Goal: Task Accomplishment & Management: Manage account settings

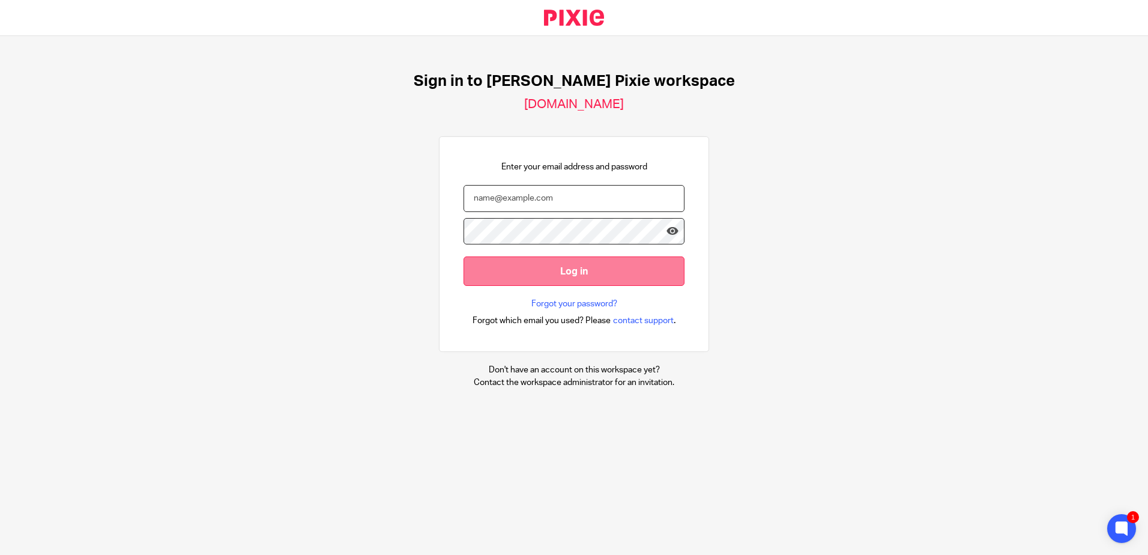
type input "[EMAIL_ADDRESS][DOMAIN_NAME]"
click at [546, 277] on input "Log in" at bounding box center [573, 270] width 221 height 29
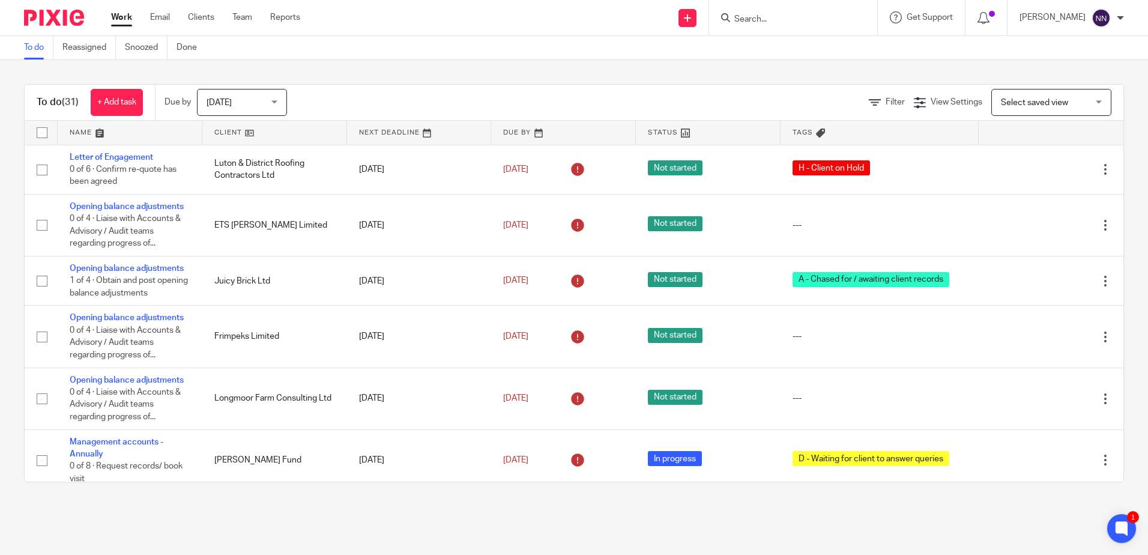
click at [232, 130] on link at bounding box center [274, 133] width 145 height 24
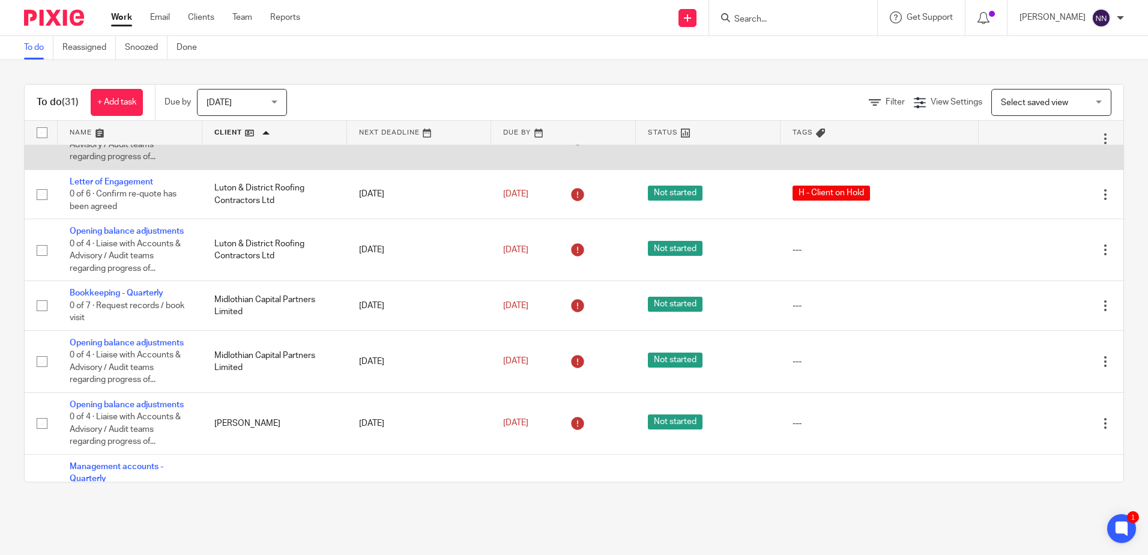
scroll to position [901, 0]
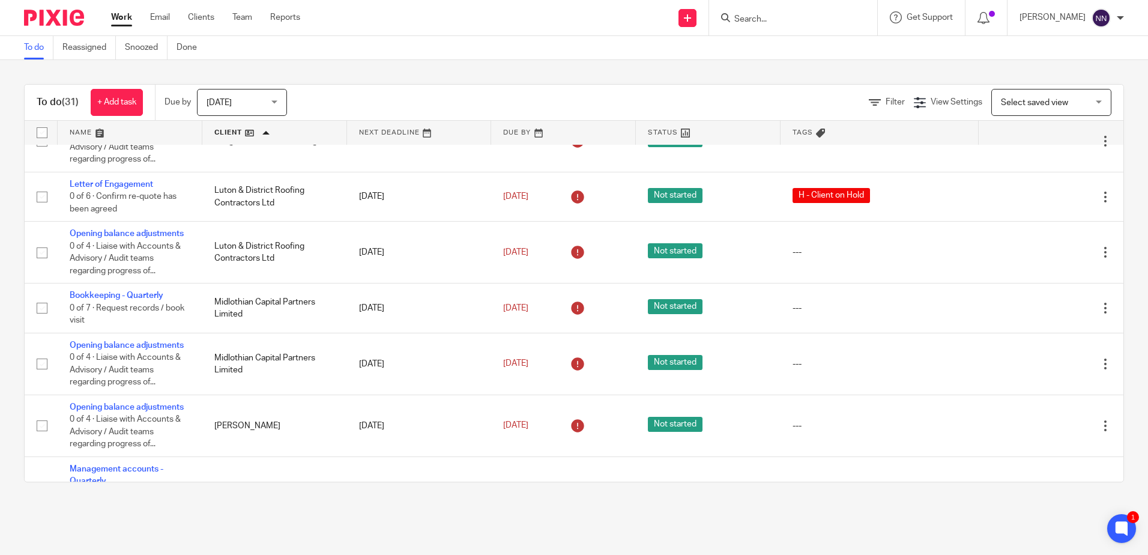
click at [765, 20] on input "Search" at bounding box center [787, 19] width 108 height 11
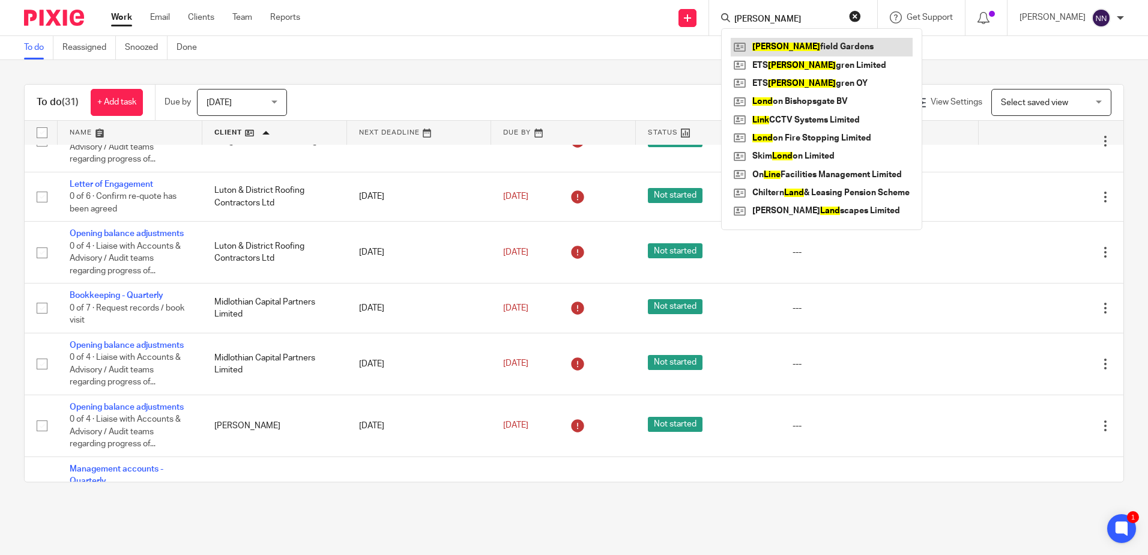
type input "lind"
click at [273, 97] on div "Today Today" at bounding box center [242, 102] width 90 height 27
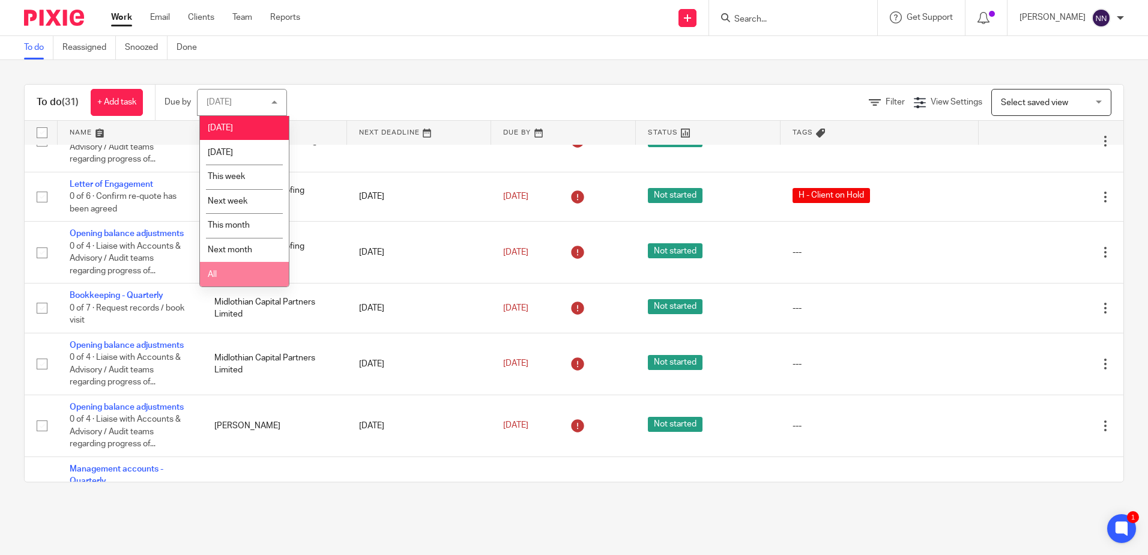
click at [219, 276] on li "All" at bounding box center [244, 274] width 89 height 25
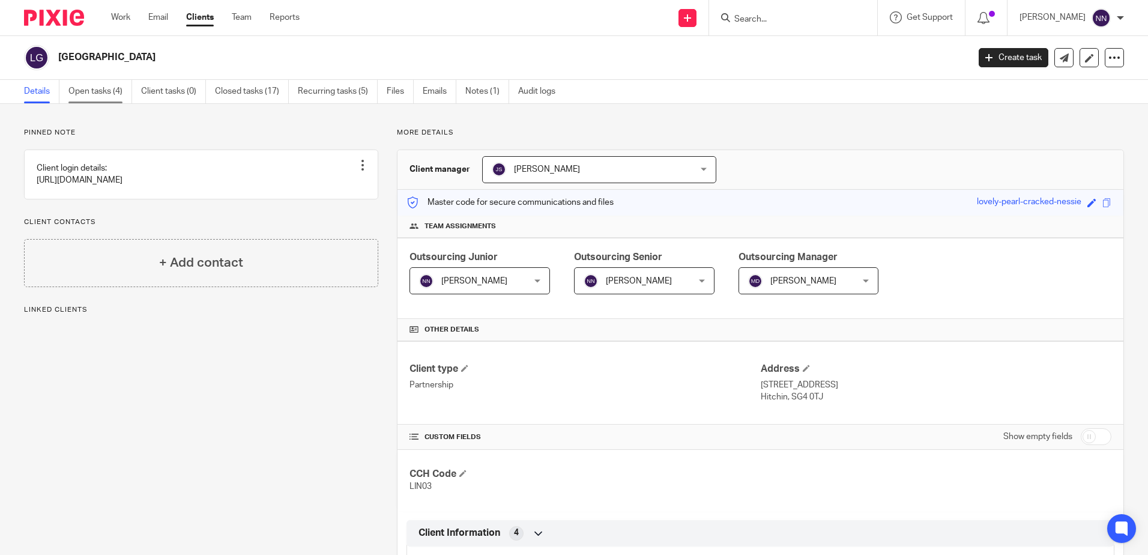
click at [106, 93] on link "Open tasks (4)" at bounding box center [100, 91] width 64 height 23
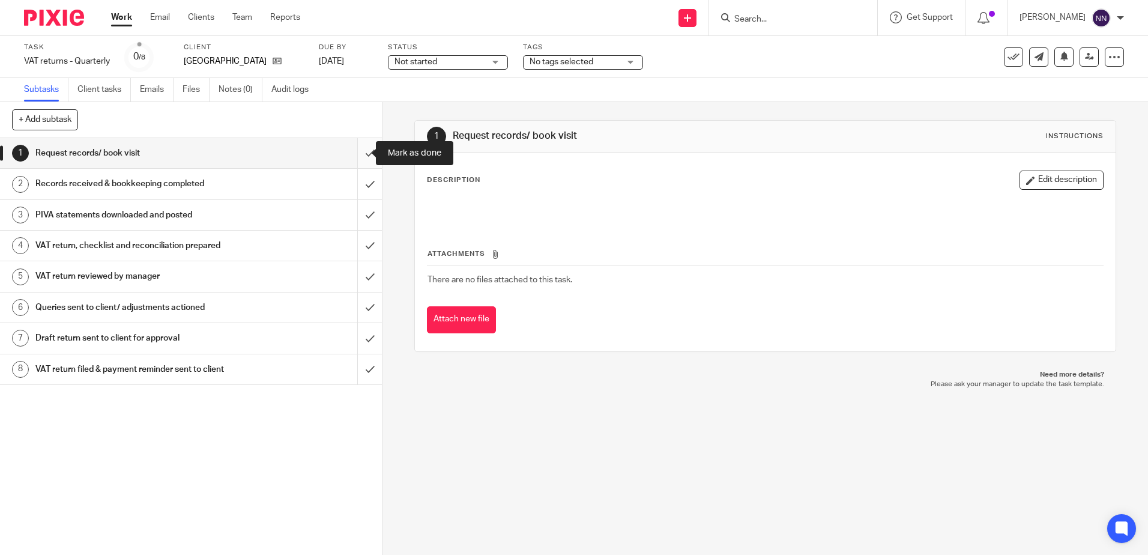
drag, startPoint x: 0, startPoint y: 0, endPoint x: 358, endPoint y: 152, distance: 389.0
click at [358, 152] on input "submit" at bounding box center [191, 153] width 382 height 30
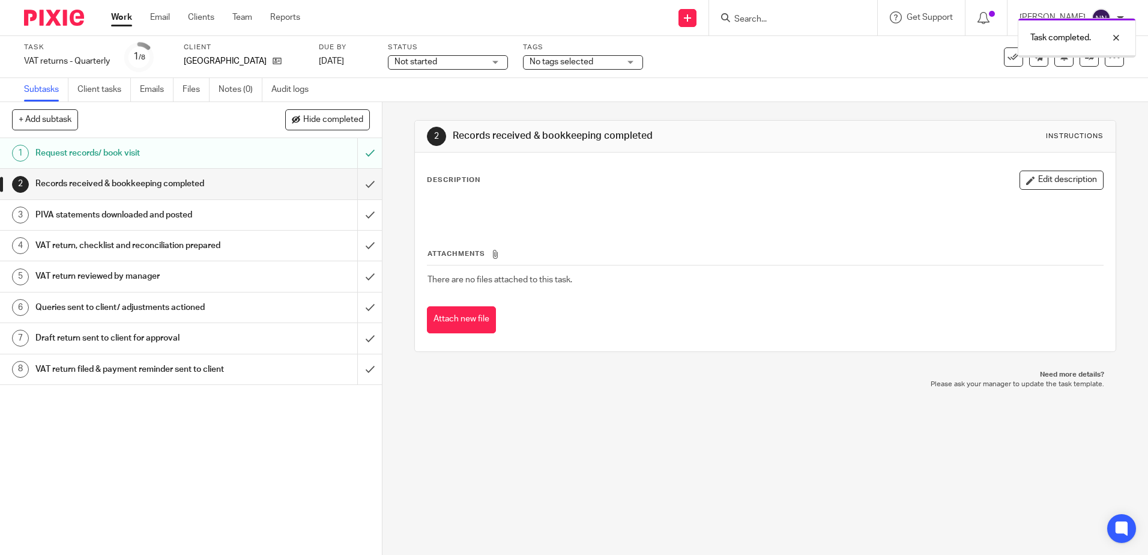
click at [358, 186] on input "submit" at bounding box center [191, 184] width 382 height 30
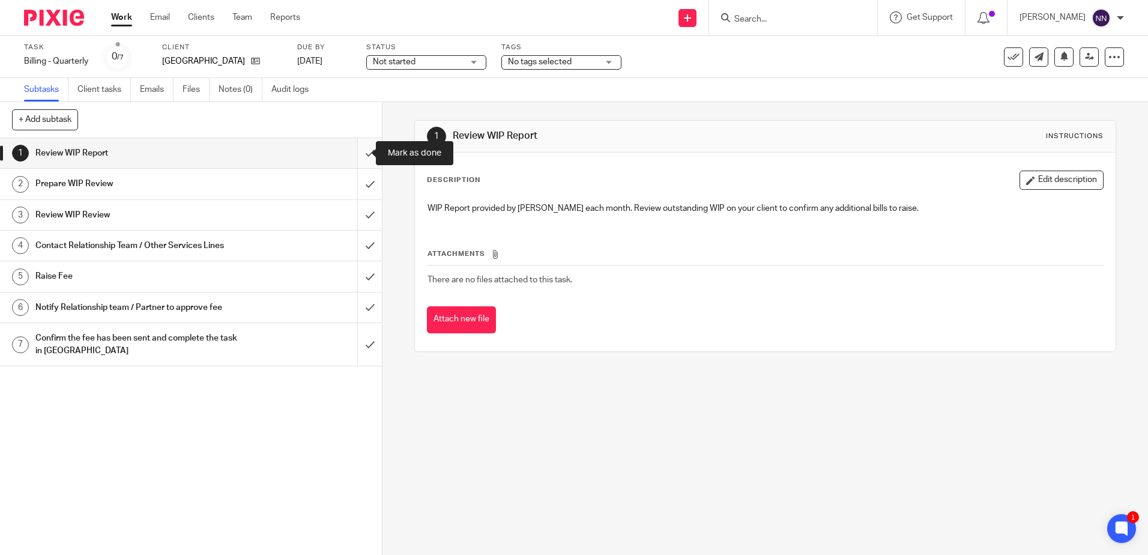
click at [360, 151] on input "submit" at bounding box center [191, 153] width 382 height 30
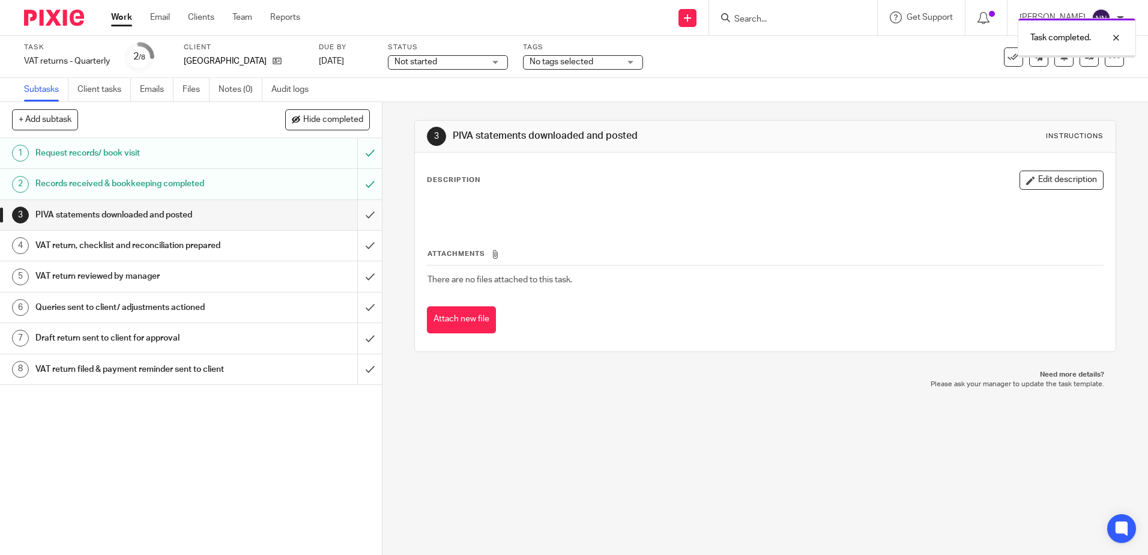
click at [356, 220] on input "submit" at bounding box center [191, 215] width 382 height 30
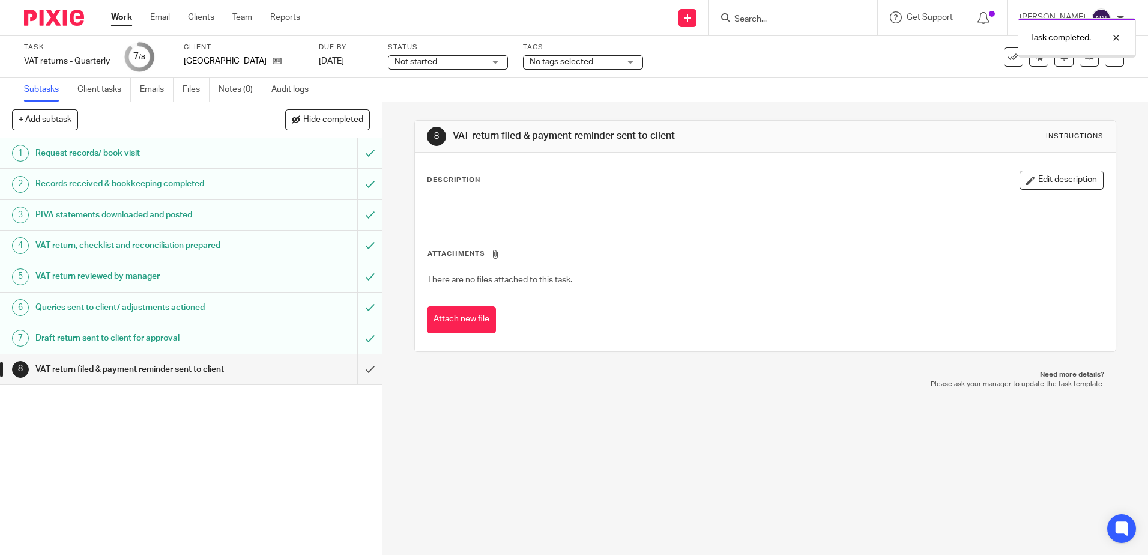
click at [363, 369] on input "submit" at bounding box center [191, 369] width 382 height 30
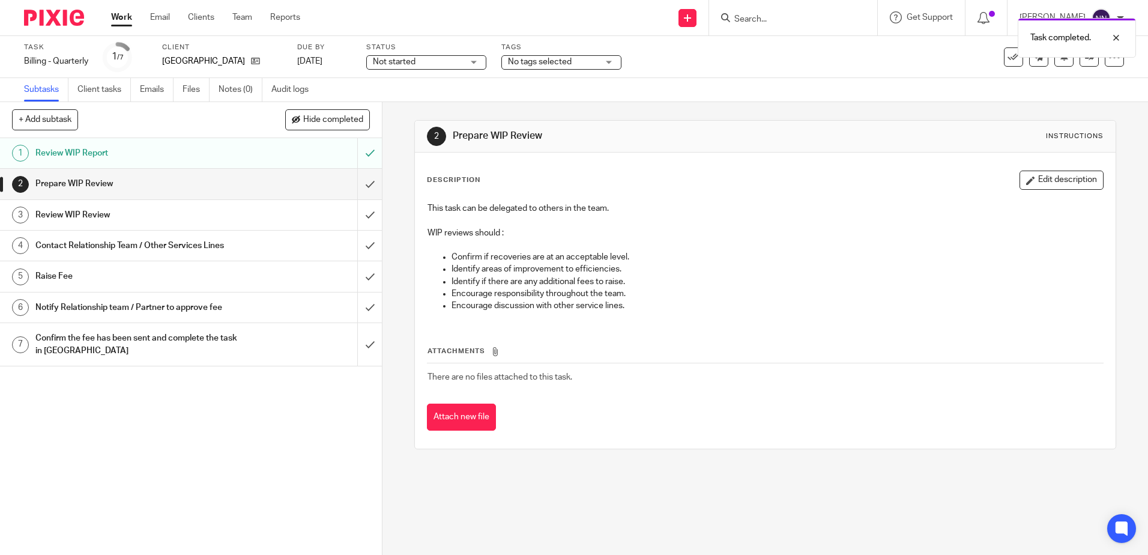
click at [469, 64] on div "Not started Not started" at bounding box center [426, 62] width 120 height 14
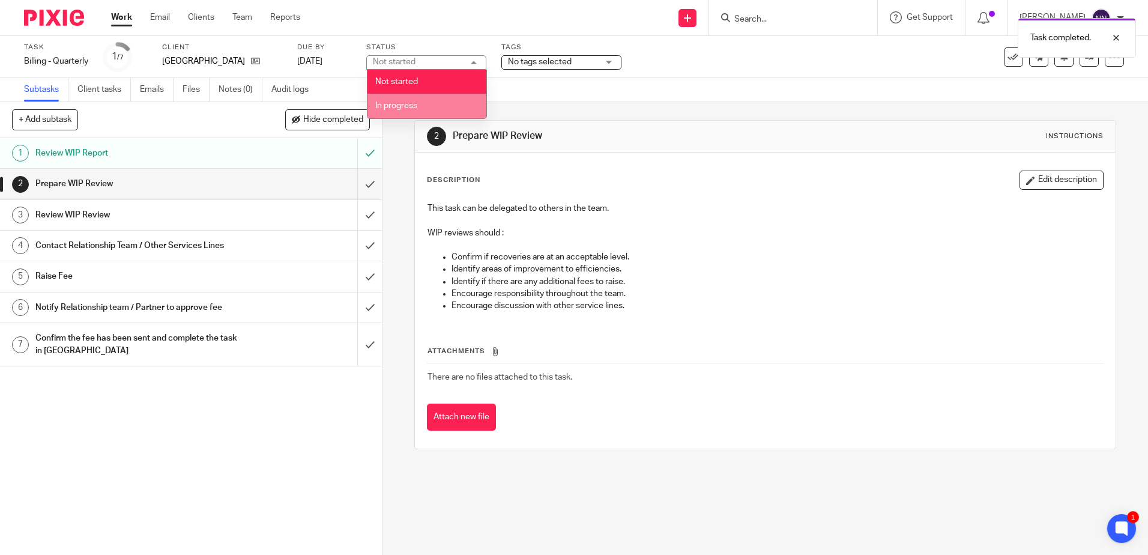
click at [409, 106] on span "In progress" at bounding box center [396, 105] width 42 height 8
click at [556, 63] on span "No tags selected" at bounding box center [540, 62] width 64 height 8
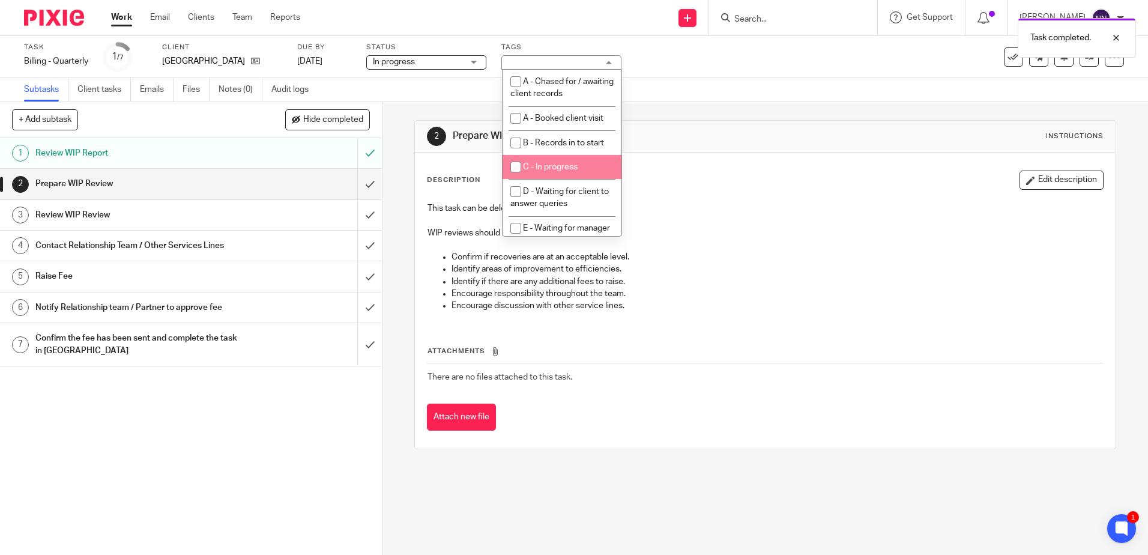
click at [516, 168] on input "checkbox" at bounding box center [515, 166] width 23 height 23
checkbox input "true"
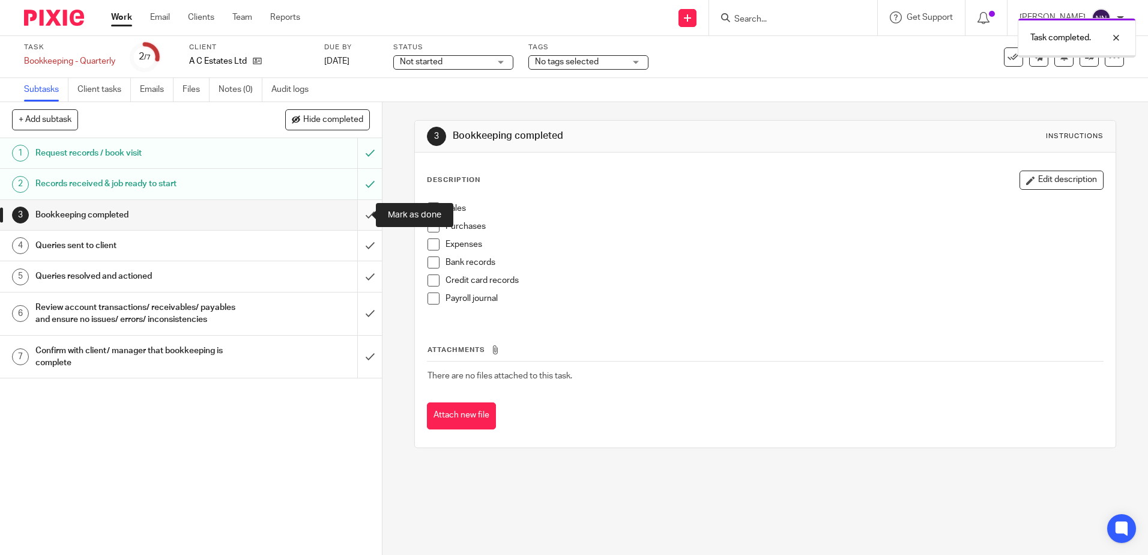
drag, startPoint x: 0, startPoint y: 0, endPoint x: 354, endPoint y: 214, distance: 413.7
click at [354, 214] on input "submit" at bounding box center [191, 215] width 382 height 30
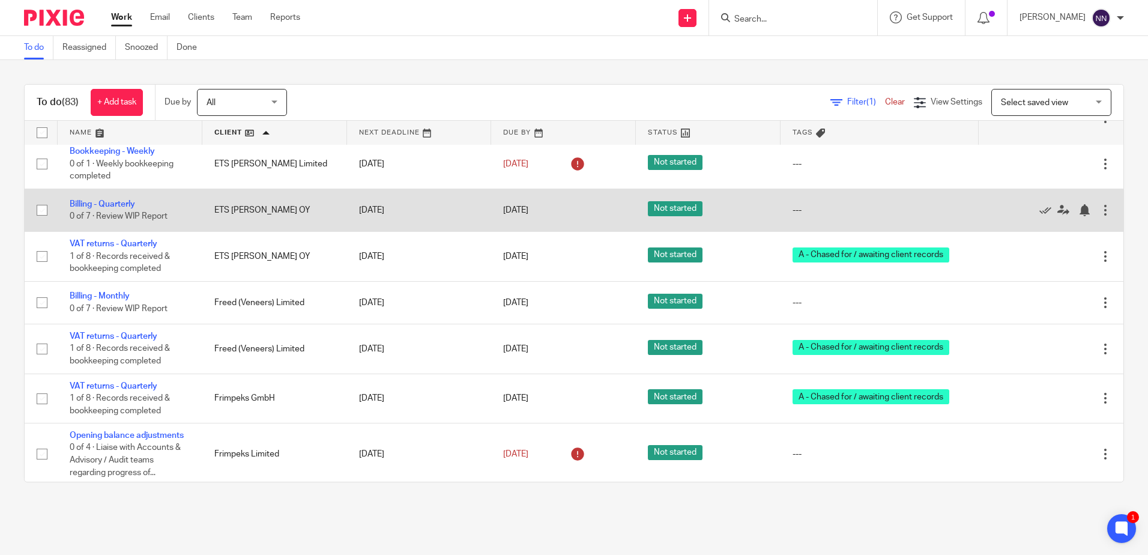
scroll to position [1201, 0]
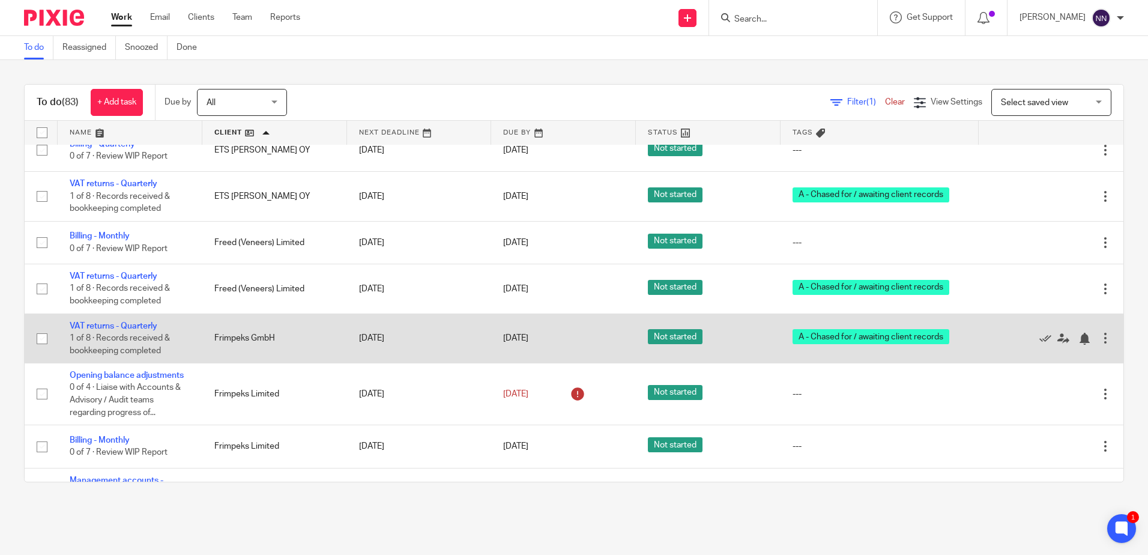
drag, startPoint x: 142, startPoint y: 316, endPoint x: 414, endPoint y: 361, distance: 275.1
click at [414, 361] on td "30 Oct 2025" at bounding box center [419, 337] width 145 height 49
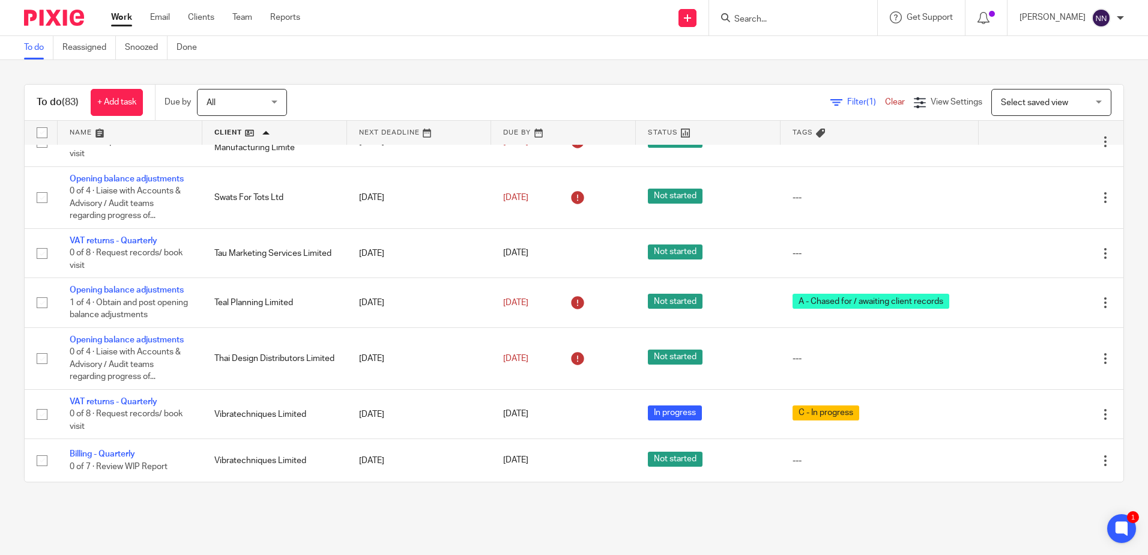
scroll to position [4272, 0]
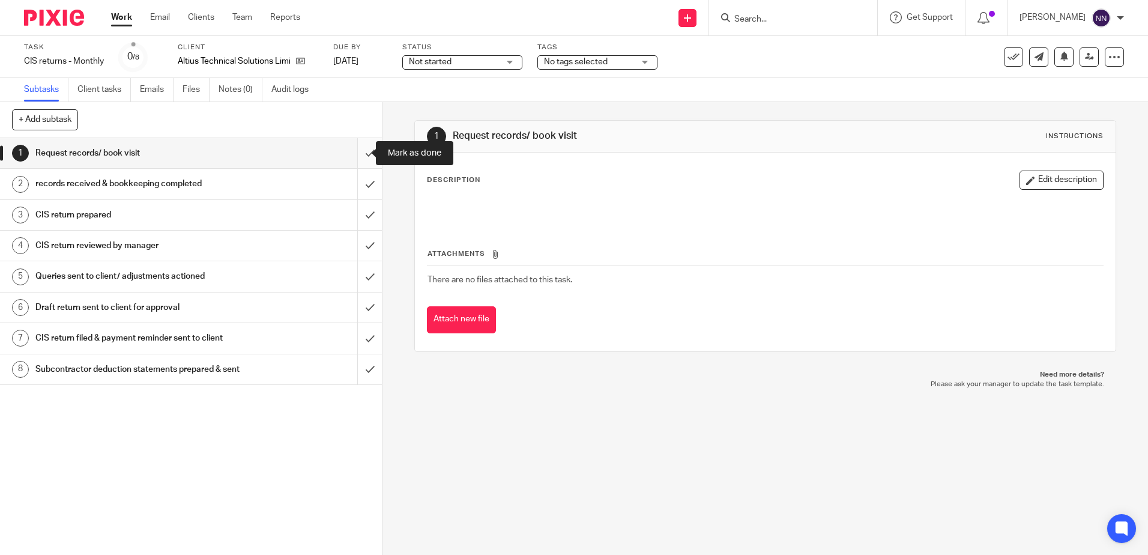
click at [362, 149] on input "submit" at bounding box center [191, 153] width 382 height 30
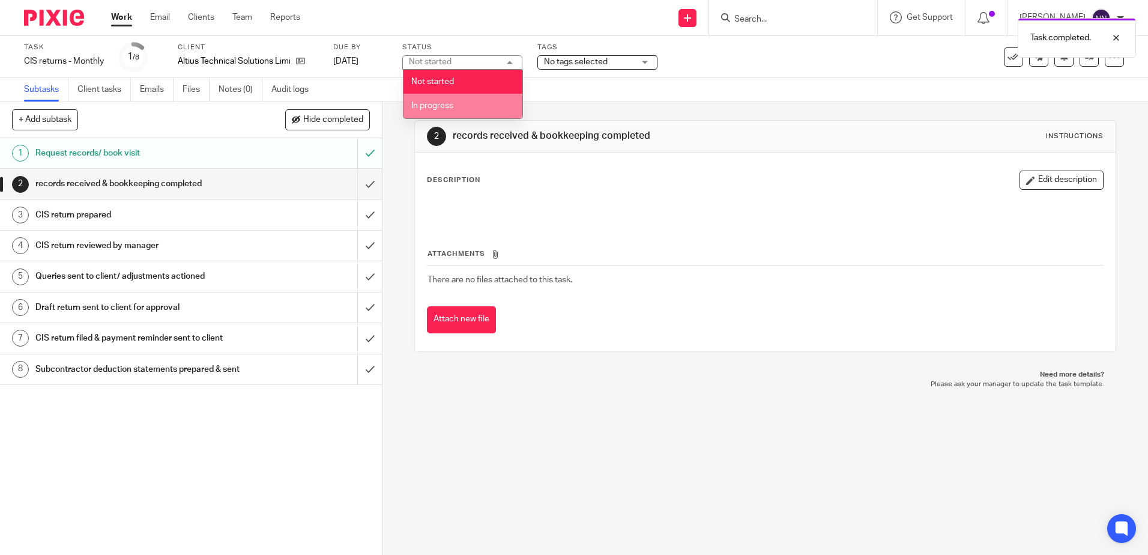
click at [444, 106] on span "In progress" at bounding box center [432, 105] width 42 height 8
click at [653, 59] on div "No tags selected" at bounding box center [597, 62] width 120 height 14
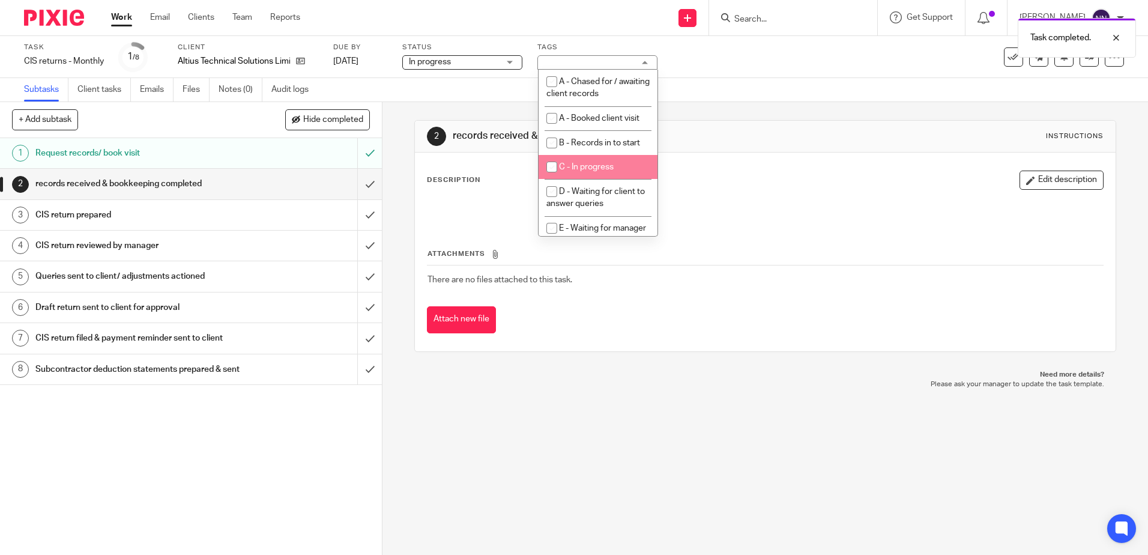
click at [575, 168] on span "C - In progress" at bounding box center [586, 167] width 55 height 8
checkbox input "true"
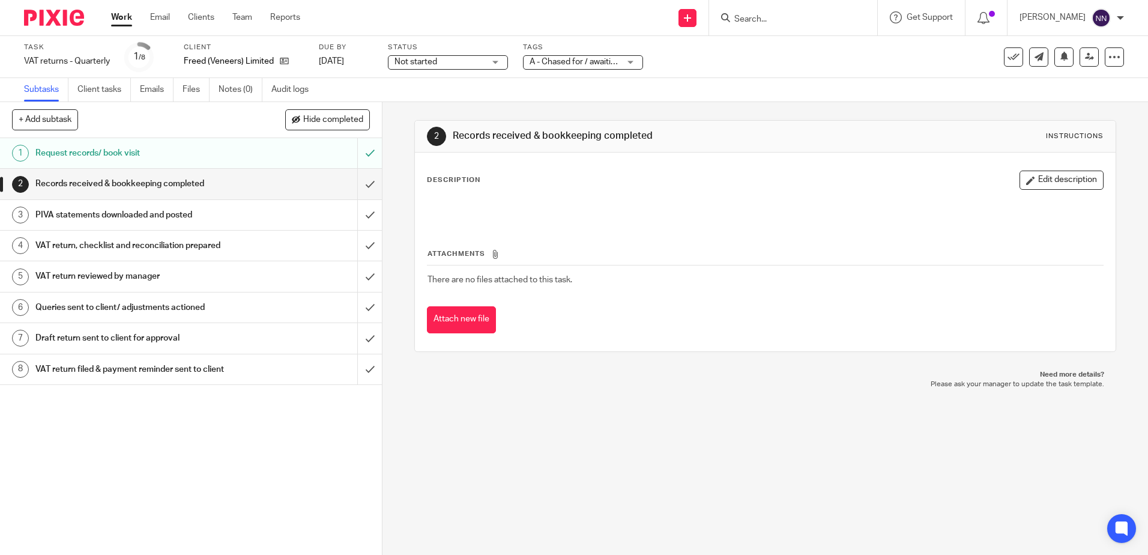
click at [489, 59] on div "Not started Not started" at bounding box center [448, 62] width 120 height 14
click at [432, 99] on li "In progress" at bounding box center [447, 106] width 119 height 25
click at [638, 58] on div "A - Chased for / awaiting client records" at bounding box center [583, 62] width 120 height 14
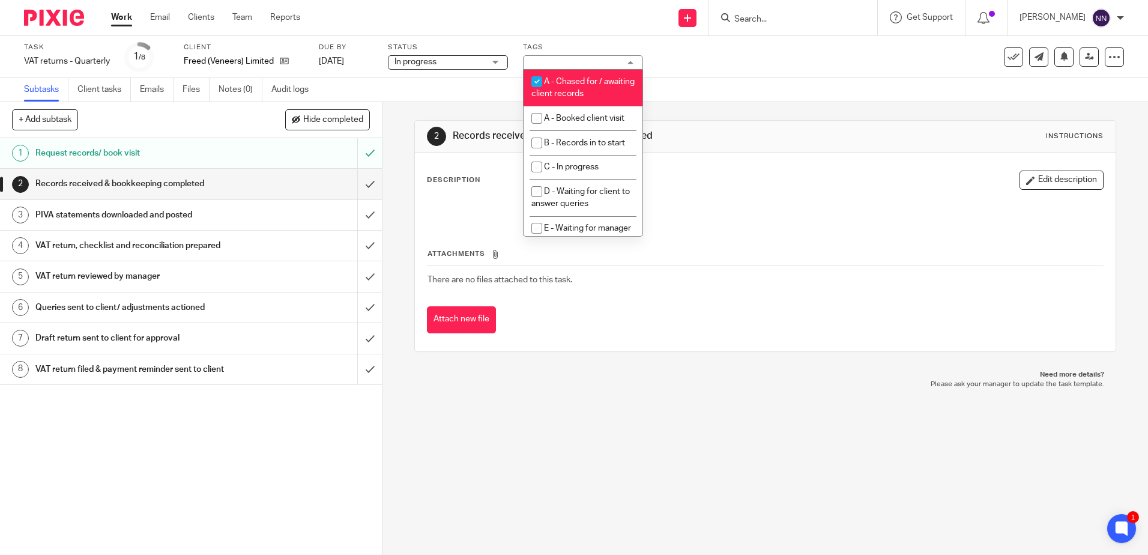
click at [539, 76] on input "checkbox" at bounding box center [536, 81] width 23 height 23
checkbox input "false"
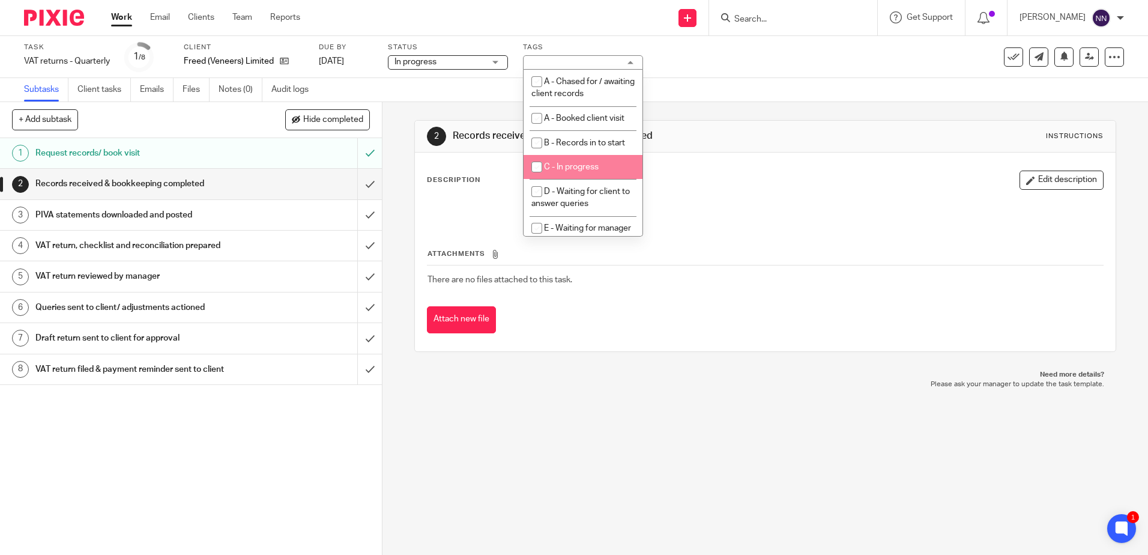
click at [536, 164] on input "checkbox" at bounding box center [536, 166] width 23 height 23
checkbox input "true"
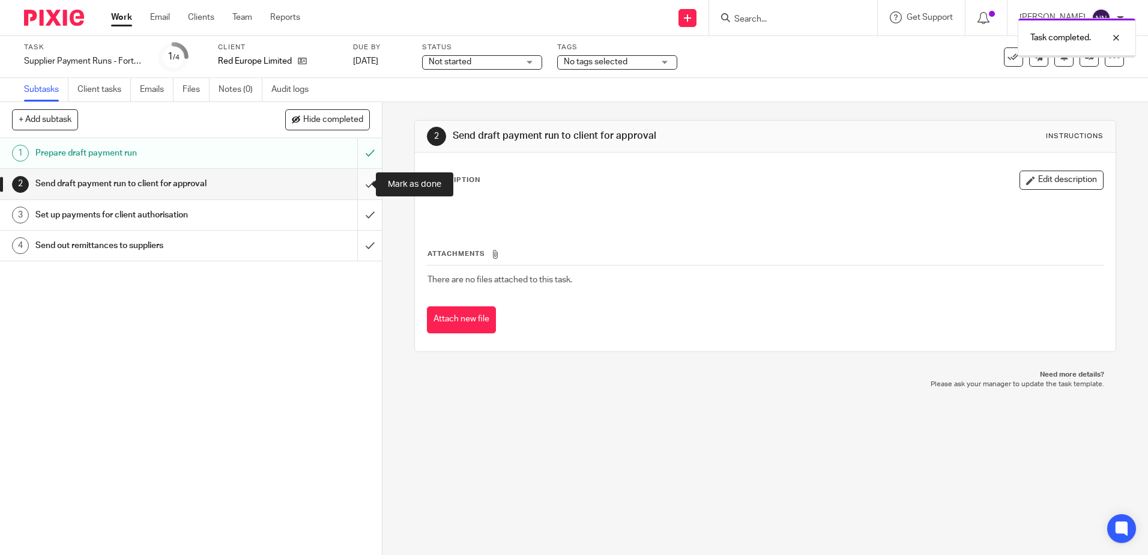
click at [357, 187] on input "submit" at bounding box center [191, 184] width 382 height 30
